Goal: Task Accomplishment & Management: Use online tool/utility

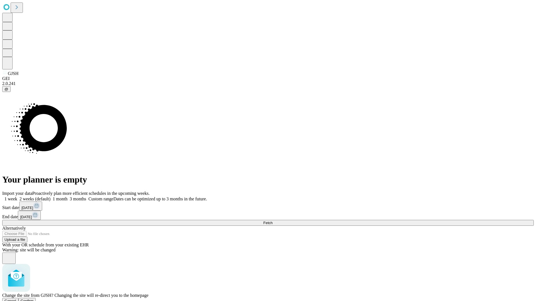
click at [34, 299] on span "Confirm" at bounding box center [27, 301] width 13 height 4
click at [17, 197] on label "1 week" at bounding box center [9, 199] width 15 height 5
click at [272, 221] on span "Fetch" at bounding box center [267, 223] width 9 height 4
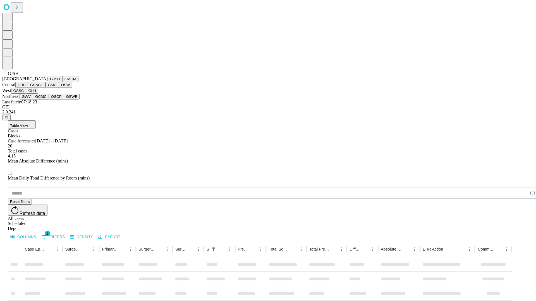
click at [62, 82] on button "GMCM" at bounding box center [70, 79] width 16 height 6
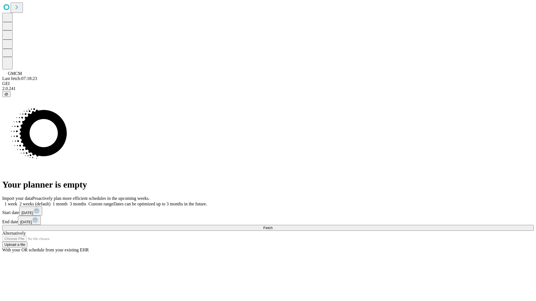
click at [17, 202] on label "1 week" at bounding box center [9, 204] width 15 height 5
click at [272, 226] on span "Fetch" at bounding box center [267, 228] width 9 height 4
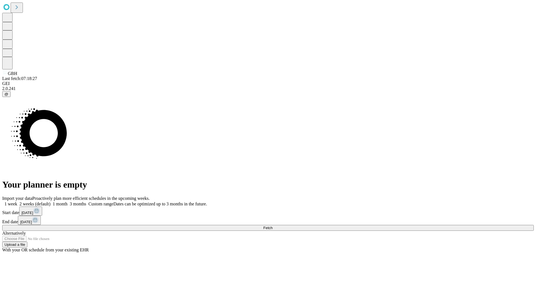
click at [17, 202] on label "1 week" at bounding box center [9, 204] width 15 height 5
click at [272, 226] on span "Fetch" at bounding box center [267, 228] width 9 height 4
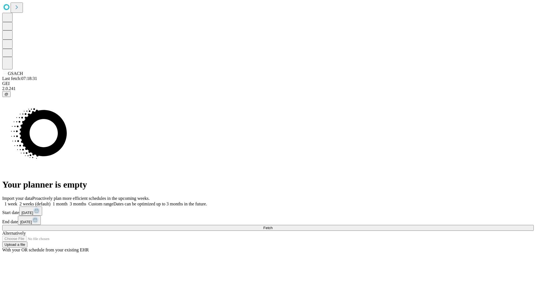
click at [17, 202] on label "1 week" at bounding box center [9, 204] width 15 height 5
click at [272, 226] on span "Fetch" at bounding box center [267, 228] width 9 height 4
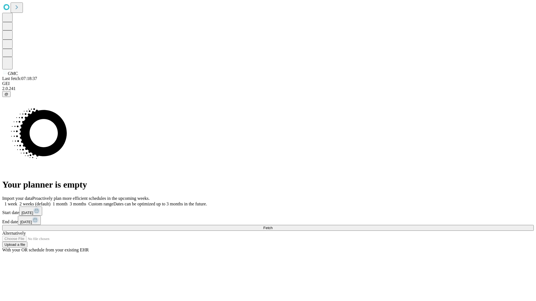
click at [17, 202] on label "1 week" at bounding box center [9, 204] width 15 height 5
click at [272, 226] on span "Fetch" at bounding box center [267, 228] width 9 height 4
click at [17, 202] on label "1 week" at bounding box center [9, 204] width 15 height 5
click at [272, 226] on span "Fetch" at bounding box center [267, 228] width 9 height 4
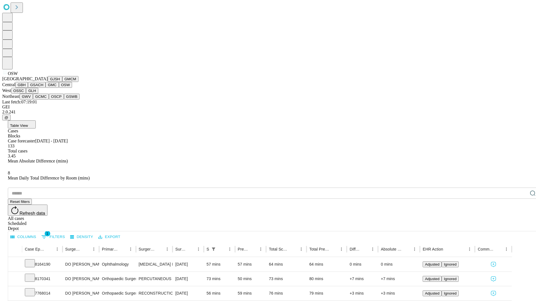
click at [26, 94] on button "OSSC" at bounding box center [18, 91] width 15 height 6
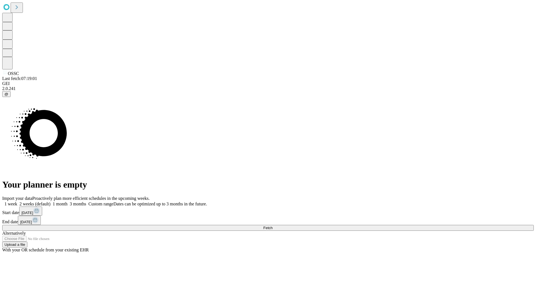
click at [17, 202] on label "1 week" at bounding box center [9, 204] width 15 height 5
click at [272, 226] on span "Fetch" at bounding box center [267, 228] width 9 height 4
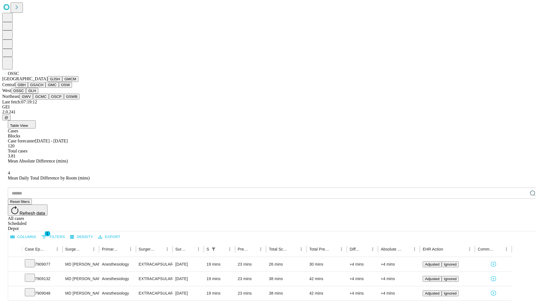
click at [38, 94] on button "GLH" at bounding box center [32, 91] width 12 height 6
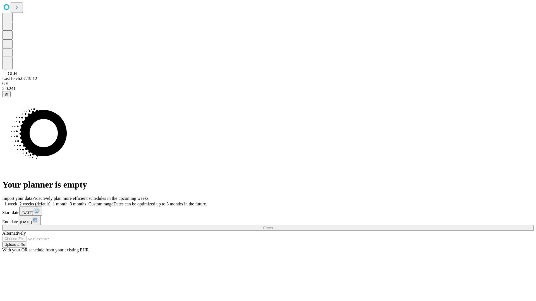
click at [17, 202] on label "1 week" at bounding box center [9, 204] width 15 height 5
click at [272, 226] on span "Fetch" at bounding box center [267, 228] width 9 height 4
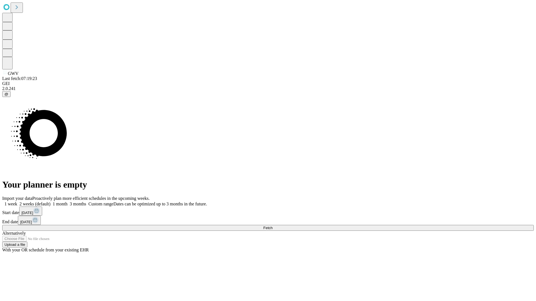
click at [17, 202] on label "1 week" at bounding box center [9, 204] width 15 height 5
click at [272, 226] on span "Fetch" at bounding box center [267, 228] width 9 height 4
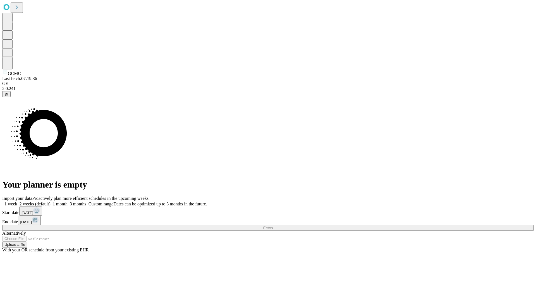
click at [17, 202] on label "1 week" at bounding box center [9, 204] width 15 height 5
click at [272, 226] on span "Fetch" at bounding box center [267, 228] width 9 height 4
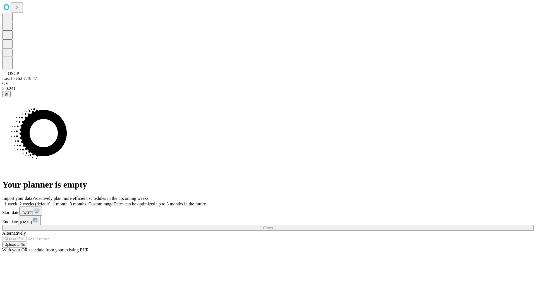
click at [17, 202] on label "1 week" at bounding box center [9, 204] width 15 height 5
click at [272, 226] on span "Fetch" at bounding box center [267, 228] width 9 height 4
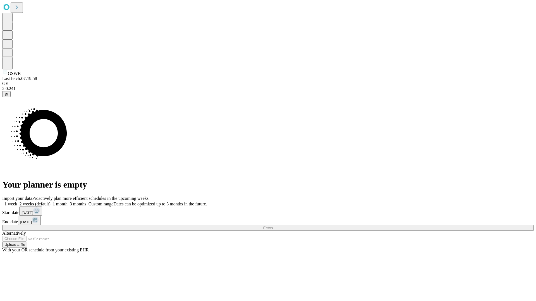
click at [17, 202] on label "1 week" at bounding box center [9, 204] width 15 height 5
click at [272, 226] on span "Fetch" at bounding box center [267, 228] width 9 height 4
